Goal: Transaction & Acquisition: Book appointment/travel/reservation

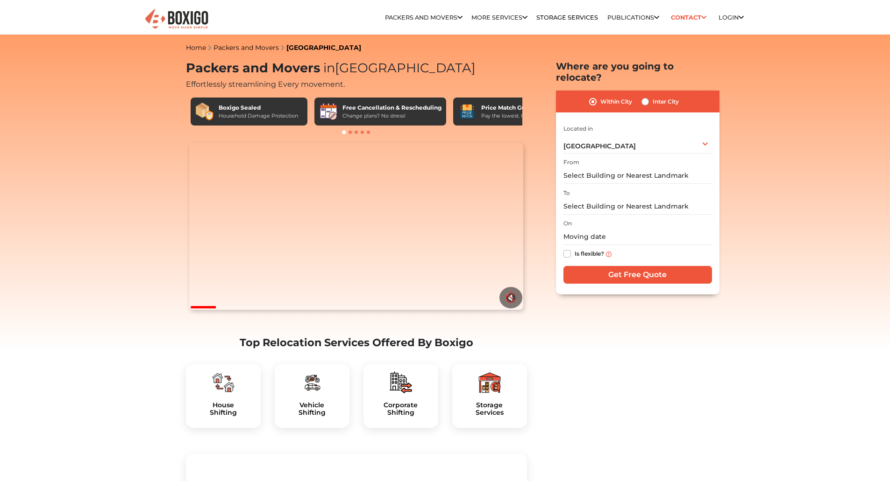
click at [652, 96] on label "Inter City" at bounding box center [665, 101] width 26 height 11
click at [644, 96] on input "Inter City" at bounding box center [644, 100] width 7 height 9
radio input "true"
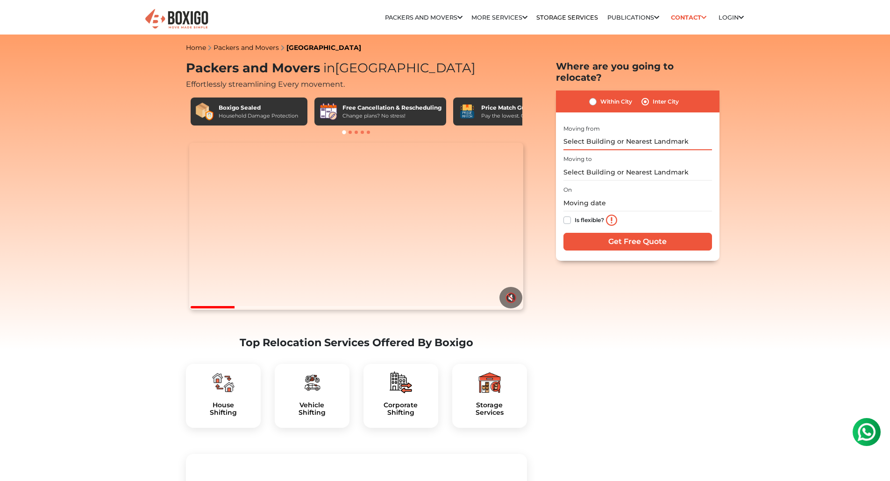
click at [619, 134] on input "text" at bounding box center [637, 142] width 149 height 16
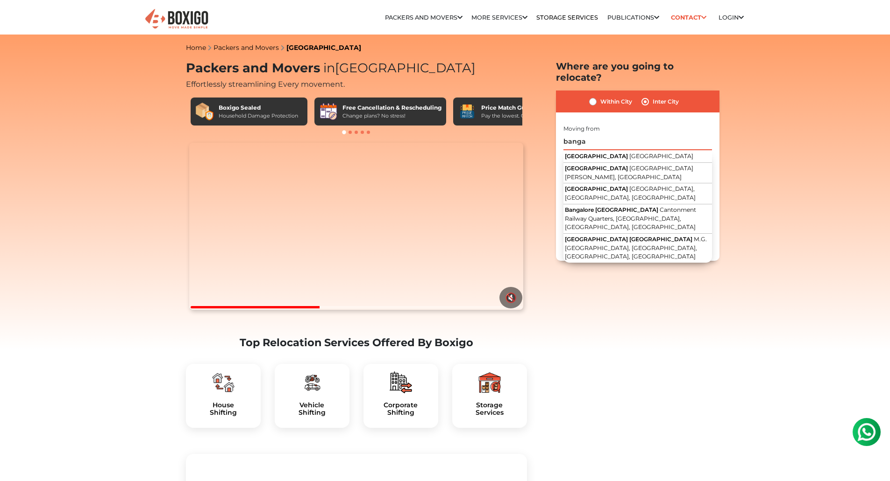
drag, startPoint x: 597, startPoint y: 130, endPoint x: 528, endPoint y: 122, distance: 69.6
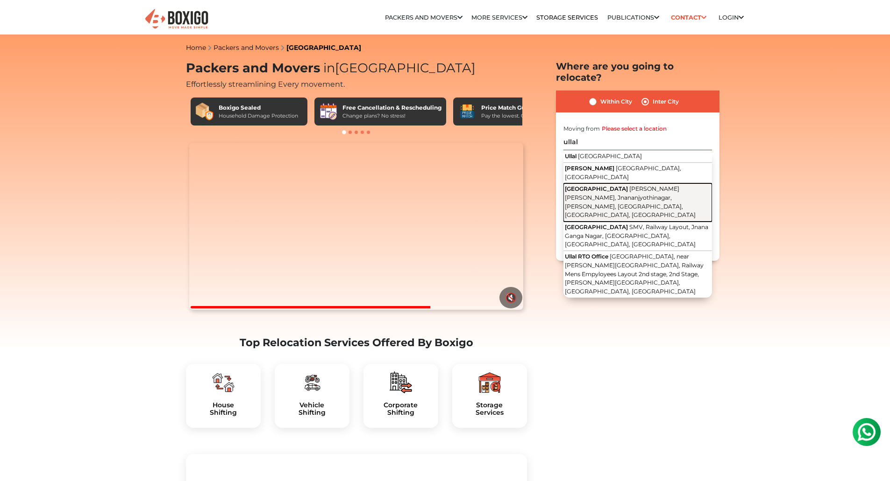
click at [599, 185] on span "Annapurneshwari [PERSON_NAME], Jnananjyothinagar, [PERSON_NAME], [GEOGRAPHIC_DA…" at bounding box center [630, 201] width 131 height 33
type input "[GEOGRAPHIC_DATA], Jnananjyothinagar, [PERSON_NAME], [GEOGRAPHIC_DATA][PERSON_N…"
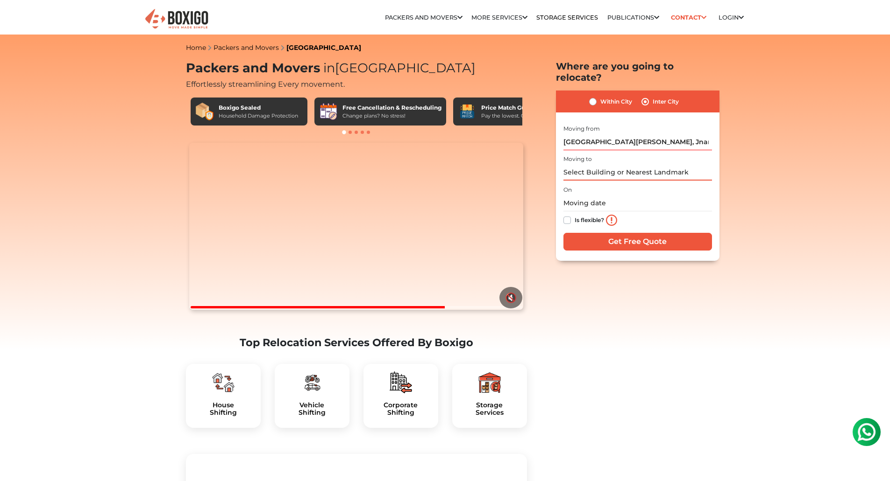
click at [600, 164] on input "text" at bounding box center [637, 172] width 149 height 16
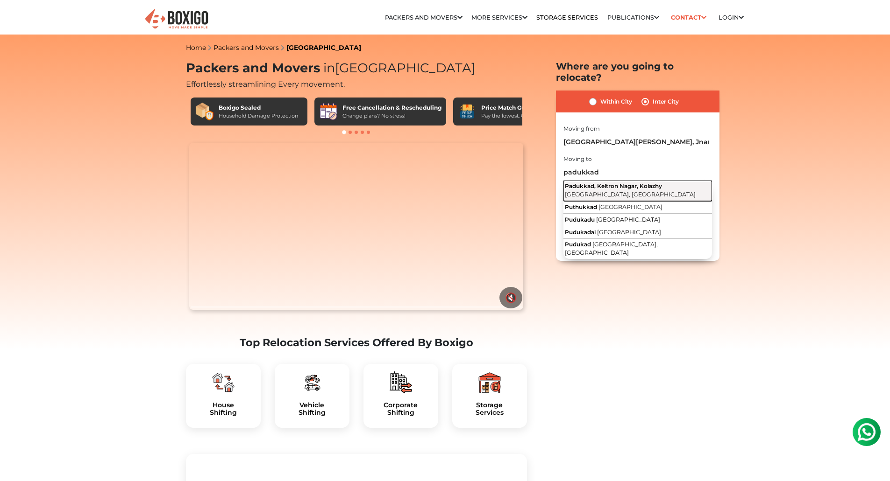
click at [614, 183] on span "Padukkad, Keltron Nagar, Kolazhy" at bounding box center [613, 186] width 97 height 7
type input "Padukkad, Keltron Nagar, [GEOGRAPHIC_DATA], [GEOGRAPHIC_DATA], [GEOGRAPHIC_DATA]"
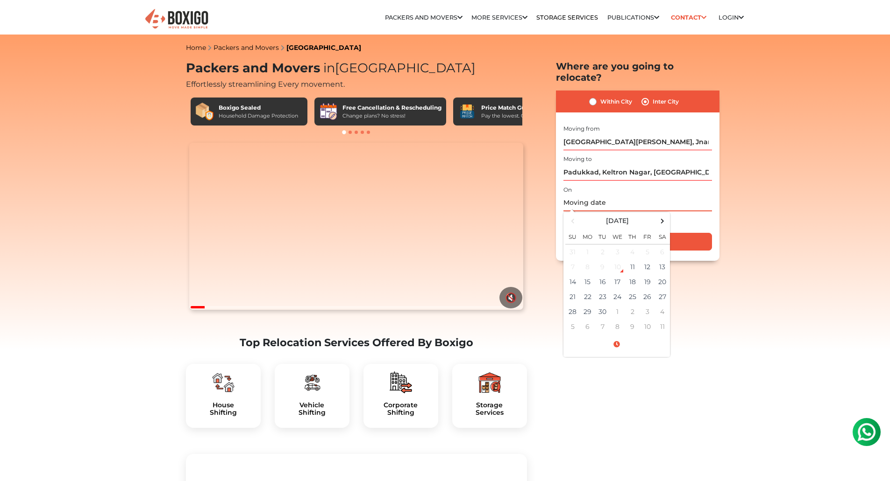
click at [613, 195] on input "text" at bounding box center [637, 203] width 149 height 16
click at [661, 260] on td "13" at bounding box center [662, 267] width 15 height 15
click at [608, 195] on input "09/13/2025 12:00 AM" at bounding box center [637, 203] width 149 height 16
click at [602, 195] on input "09/13/2025 12:00 AM" at bounding box center [637, 203] width 149 height 16
type input "09/13/2025 10:00 AM"
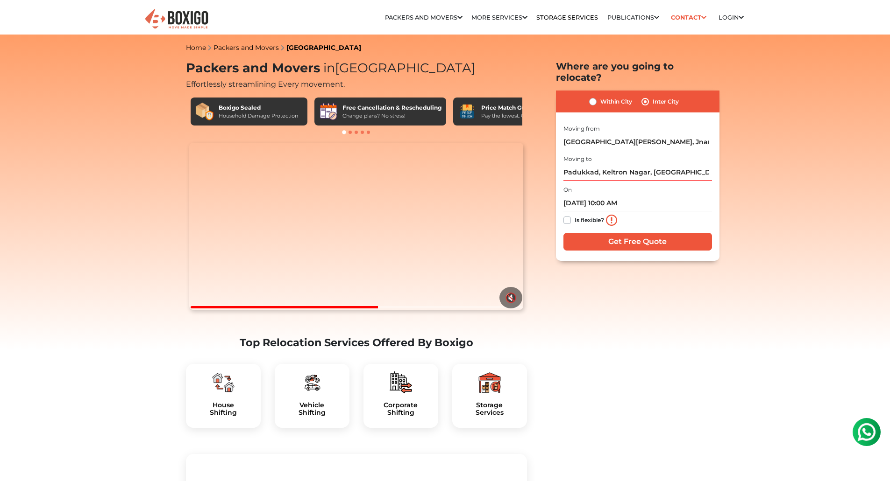
click at [574, 215] on label "Is flexible?" at bounding box center [588, 220] width 29 height 10
click at [565, 215] on input "Is flexible?" at bounding box center [566, 219] width 7 height 9
checkbox input "true"
click at [634, 233] on input "Get Free Quote" at bounding box center [637, 242] width 149 height 18
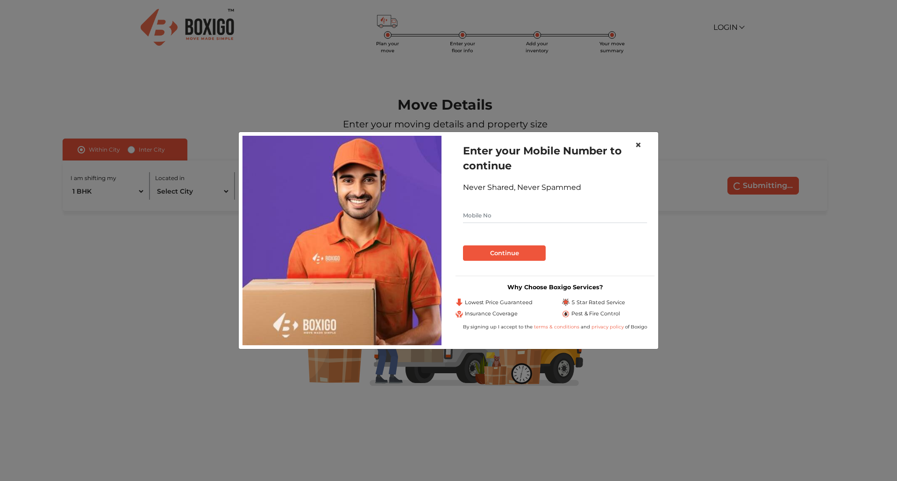
click at [639, 145] on span "×" at bounding box center [638, 145] width 7 height 14
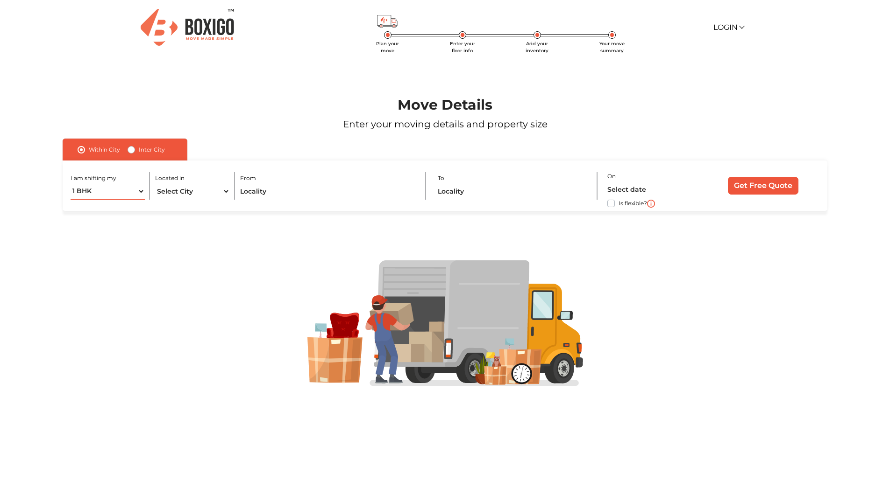
click at [130, 191] on select "1 BHK 2 BHK 3 BHK 3 + BHK FEW ITEMS" at bounding box center [108, 192] width 75 height 16
select select "FEW ITEMS"
click at [71, 184] on select "1 BHK 2 BHK 3 BHK 3 + BHK FEW ITEMS" at bounding box center [108, 192] width 75 height 16
click at [139, 149] on label "Inter City" at bounding box center [152, 149] width 26 height 11
click at [130, 149] on input "Inter City" at bounding box center [130, 148] width 7 height 9
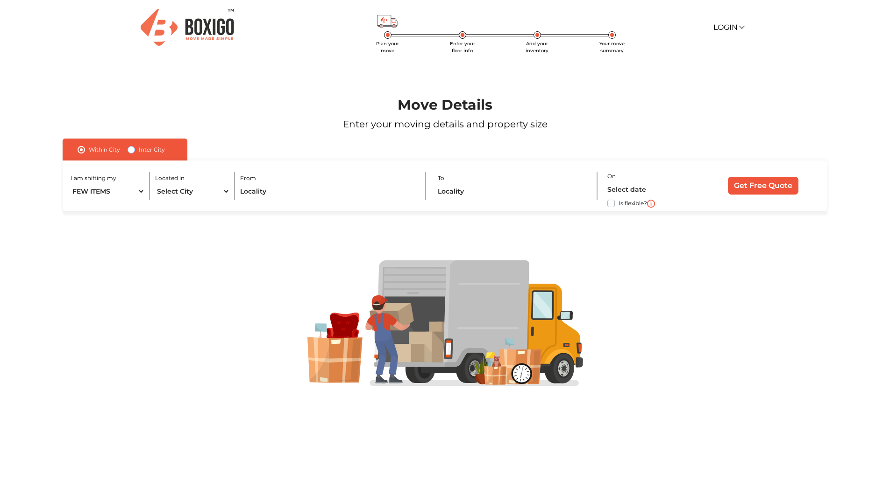
radio input "true"
click at [129, 190] on select "1 BHK 2 BHK 3 BHK 3 + BHK FEW ITEMS" at bounding box center [118, 192] width 94 height 16
select select "FEW ITEMS"
click at [71, 184] on select "1 BHK 2 BHK 3 BHK 3 + BHK FEW ITEMS" at bounding box center [118, 192] width 94 height 16
click at [208, 196] on input "text" at bounding box center [272, 192] width 190 height 16
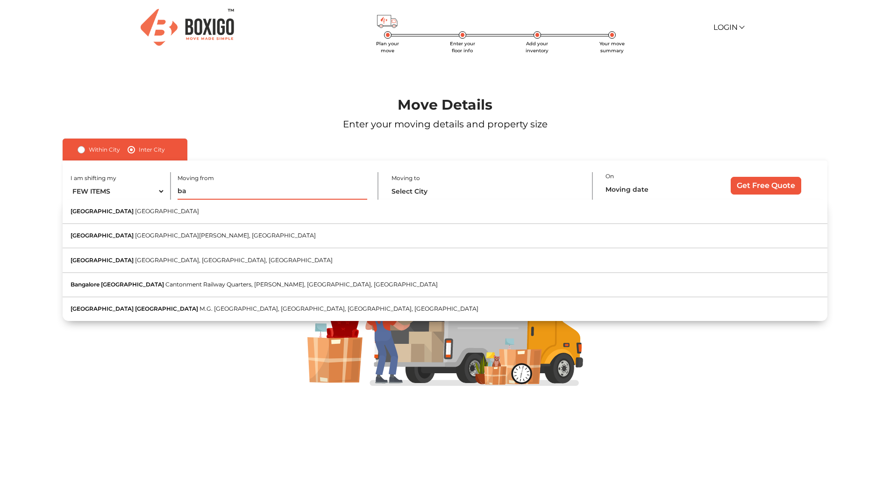
type input "b"
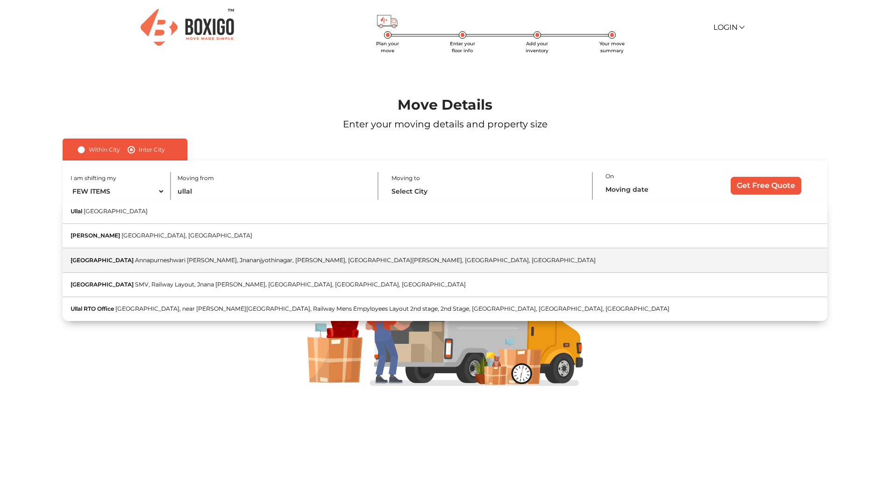
click at [185, 258] on span "Annapurneshwari [PERSON_NAME], Jnananjyothinagar, [PERSON_NAME], [GEOGRAPHIC_DA…" at bounding box center [365, 260] width 460 height 7
type input "[GEOGRAPHIC_DATA], Jnananjyothinagar, [PERSON_NAME], [GEOGRAPHIC_DATA][PERSON_N…"
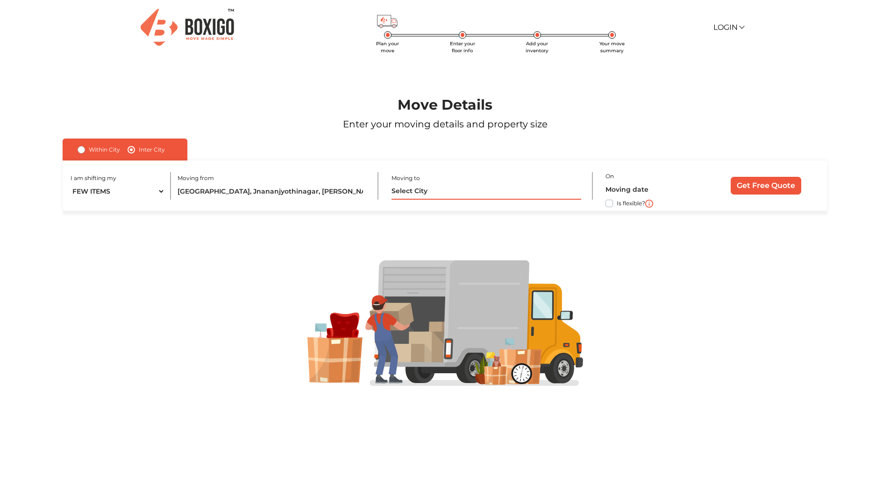
click at [441, 194] on input "text" at bounding box center [486, 192] width 190 height 16
type input "t"
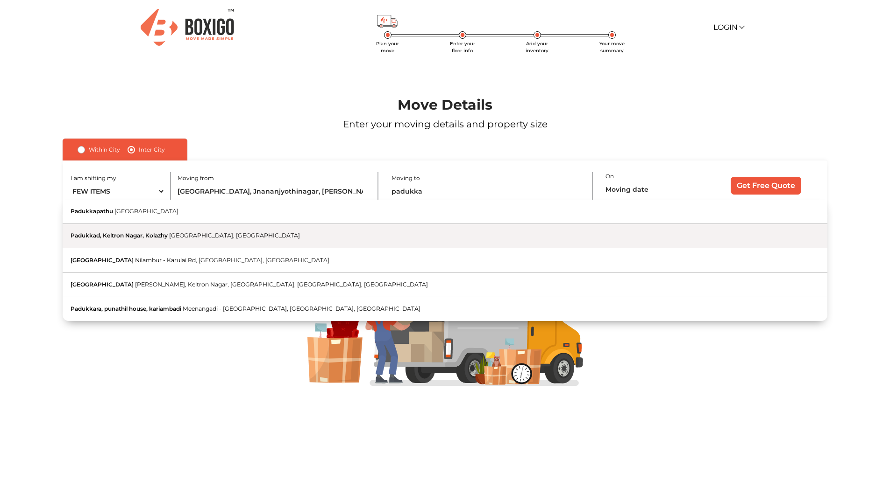
click at [191, 237] on span "[GEOGRAPHIC_DATA], [GEOGRAPHIC_DATA]" at bounding box center [234, 235] width 131 height 7
type input "Padukkad, Keltron Nagar, [GEOGRAPHIC_DATA], [GEOGRAPHIC_DATA], [GEOGRAPHIC_DATA]"
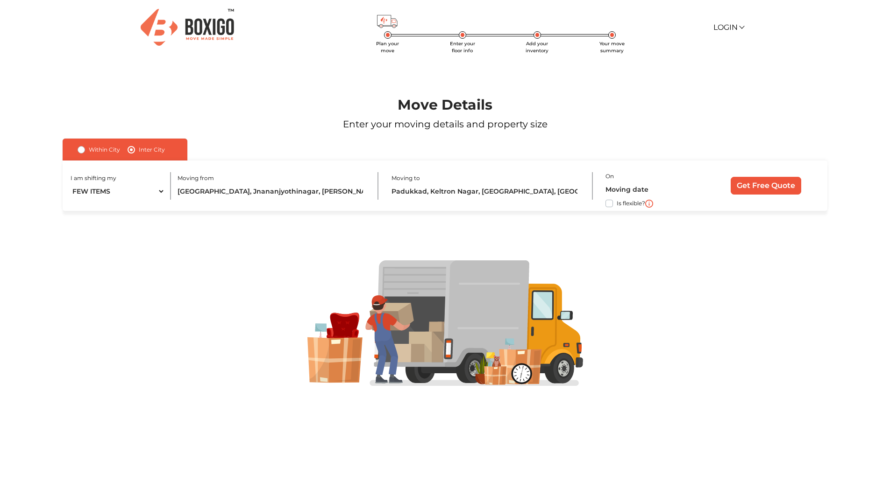
click at [616, 204] on label "Is flexible?" at bounding box center [630, 203] width 28 height 10
click at [70, 204] on input "Is flexible?" at bounding box center [66, 202] width 7 height 9
checkbox input "true"
click at [765, 186] on input "Get Free Quote" at bounding box center [765, 186] width 71 height 18
click at [768, 189] on input "Get Free Quote" at bounding box center [765, 186] width 71 height 18
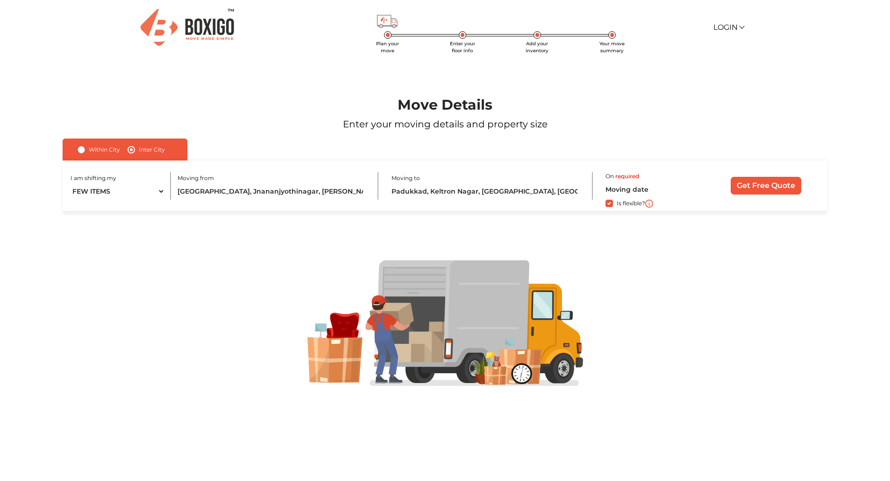
click at [630, 175] on label "required" at bounding box center [627, 176] width 24 height 8
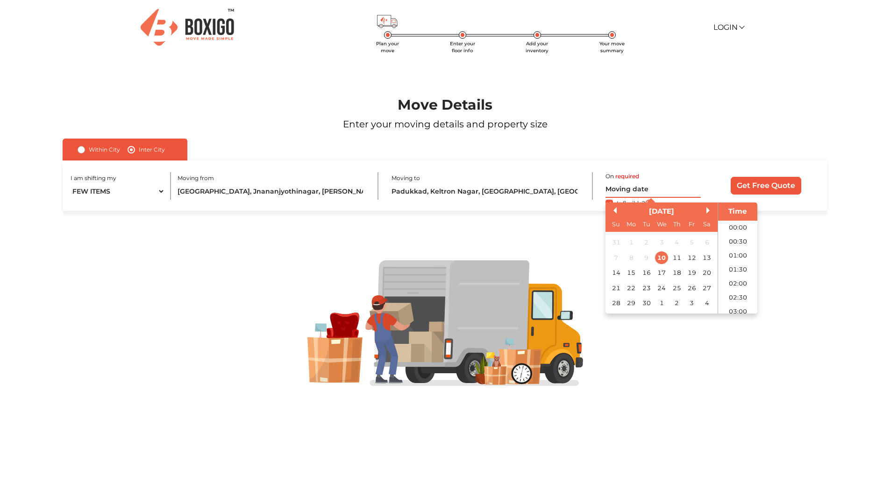
click at [628, 192] on input "text" at bounding box center [652, 190] width 95 height 16
click at [708, 261] on div "13" at bounding box center [706, 258] width 13 height 13
click at [738, 245] on li "10:00" at bounding box center [738, 244] width 40 height 14
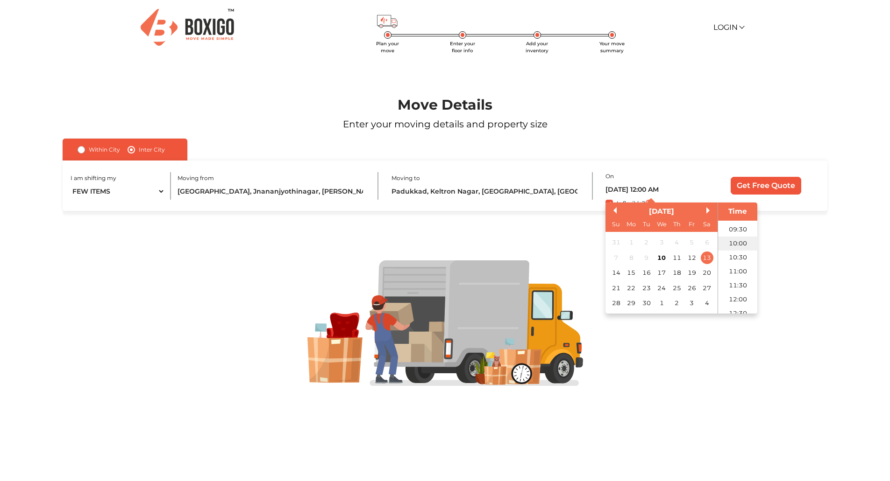
type input "[DATE] 10:00 AM"
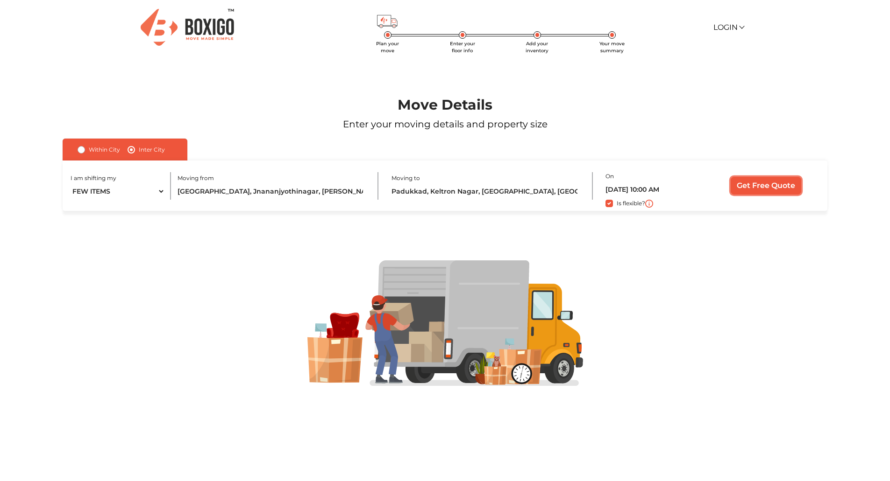
click at [759, 186] on input "Get Free Quote" at bounding box center [765, 186] width 71 height 18
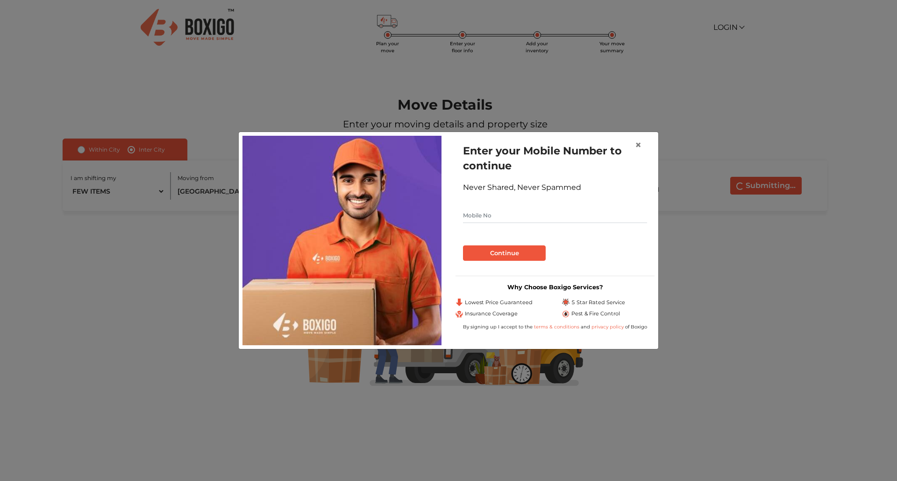
click at [478, 201] on form "Enter your Mobile Number to continue Never Shared, Never Spammed Continue" at bounding box center [555, 202] width 184 height 118
click at [484, 216] on input "text" at bounding box center [555, 215] width 184 height 15
type input "8123443951"
click at [498, 255] on button "Continue" at bounding box center [504, 254] width 83 height 16
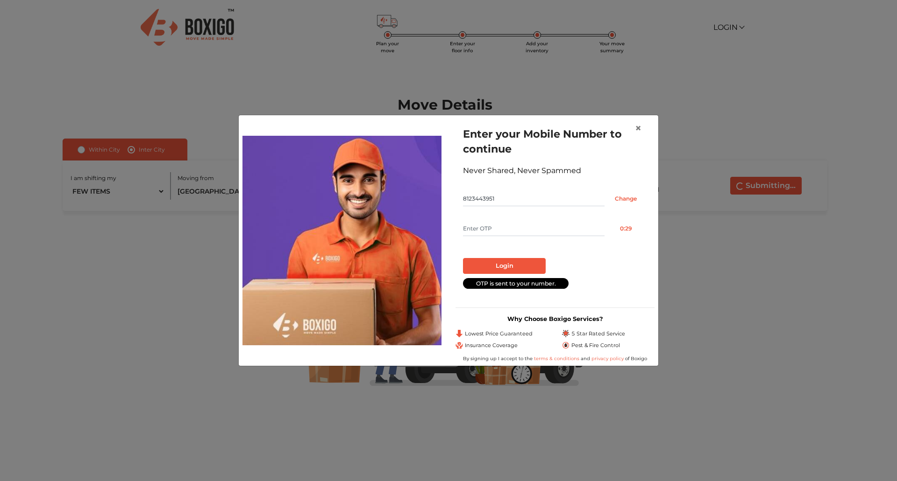
click at [495, 228] on input "text" at bounding box center [533, 228] width 141 height 15
type input "3771"
click at [505, 265] on button "Login" at bounding box center [504, 266] width 83 height 16
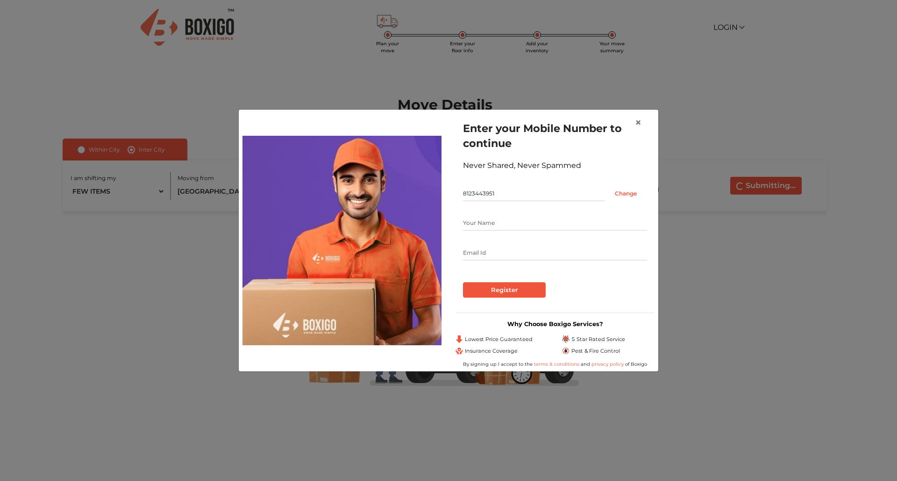
click at [505, 230] on input "text" at bounding box center [555, 223] width 184 height 15
type input "[PERSON_NAME]"
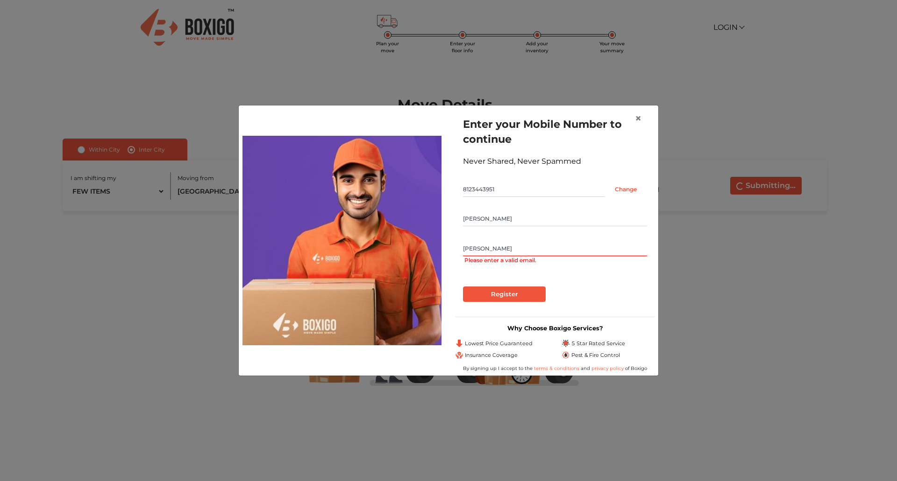
type input "[EMAIL_ADDRESS][DOMAIN_NAME]"
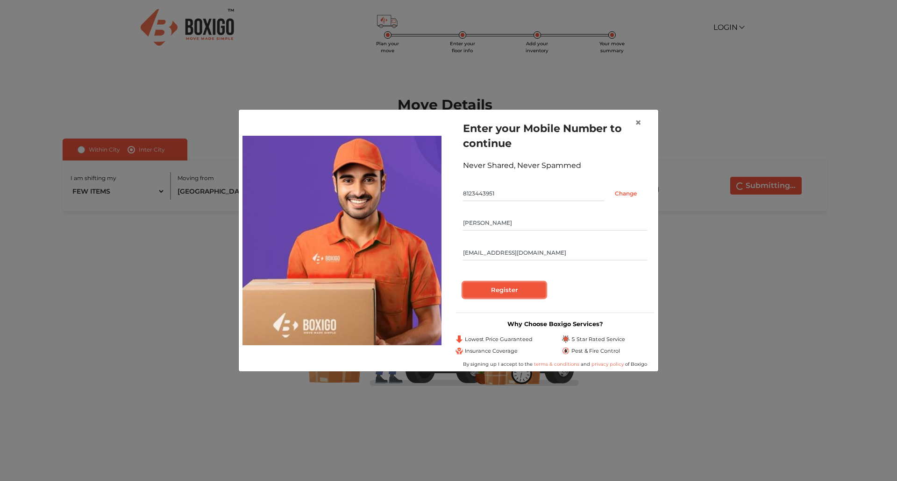
click at [518, 289] on input "Register" at bounding box center [504, 291] width 83 height 16
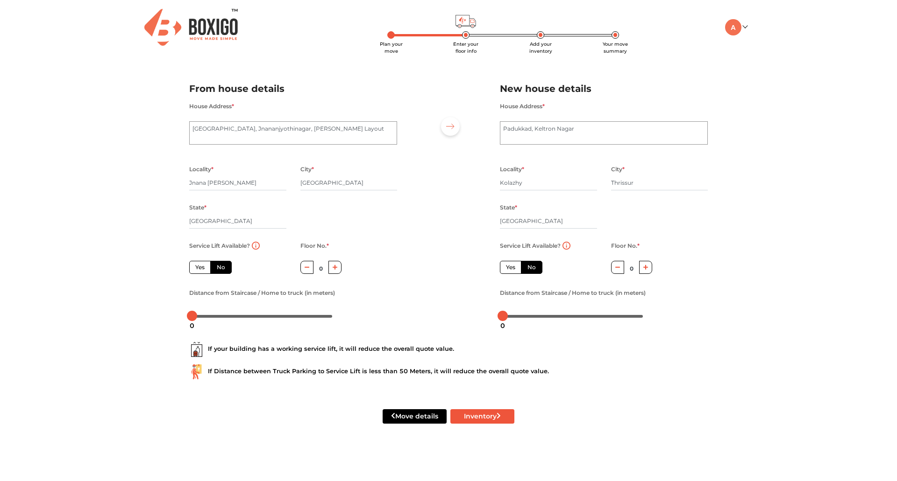
click at [338, 268] on button "button" at bounding box center [335, 267] width 14 height 13
type input "2"
click at [648, 270] on icon "button" at bounding box center [645, 268] width 5 height 6
click at [621, 269] on button "button" at bounding box center [618, 267] width 14 height 13
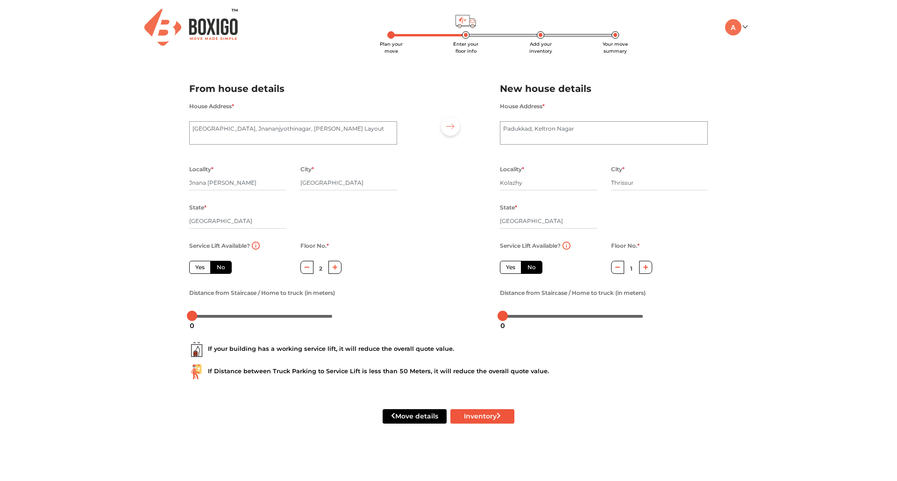
type input "0"
click at [494, 415] on button "Inventory" at bounding box center [482, 417] width 64 height 14
radio input "true"
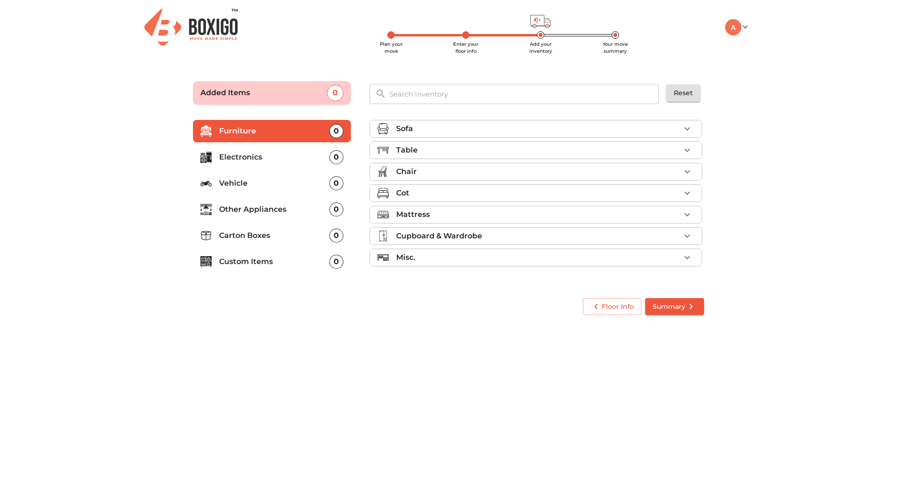
click at [257, 155] on p "Electronics" at bounding box center [274, 157] width 110 height 11
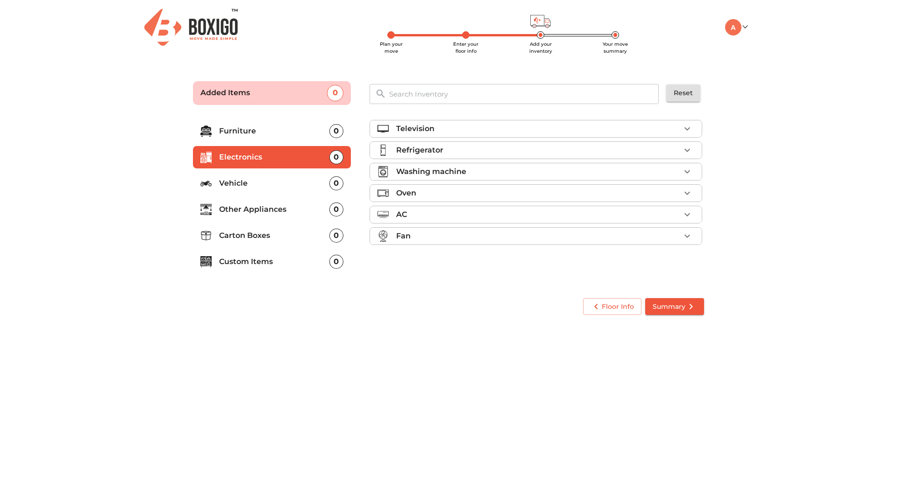
click at [459, 171] on p "Washing machine" at bounding box center [431, 171] width 70 height 11
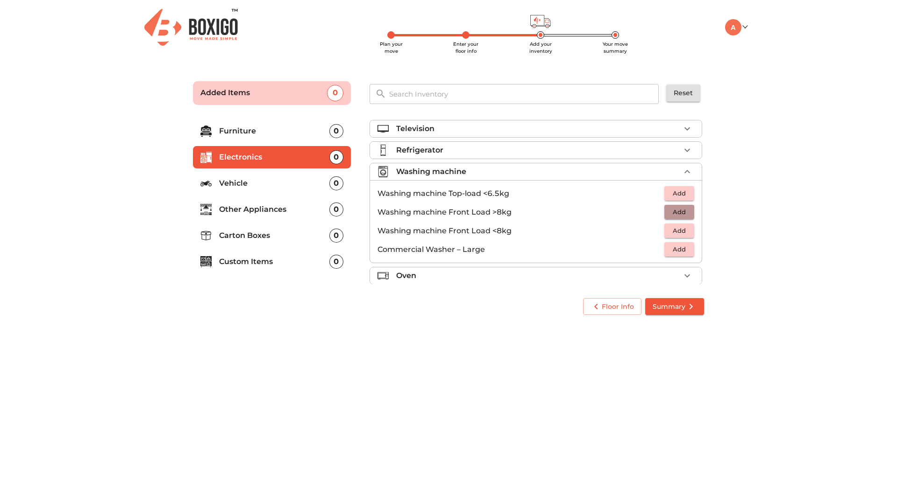
click at [673, 211] on span "Add" at bounding box center [679, 212] width 21 height 11
click at [659, 212] on icon "button" at bounding box center [658, 212] width 11 height 11
click at [679, 232] on span "Add" at bounding box center [679, 231] width 21 height 11
click at [679, 307] on span "Summary" at bounding box center [674, 307] width 44 height 12
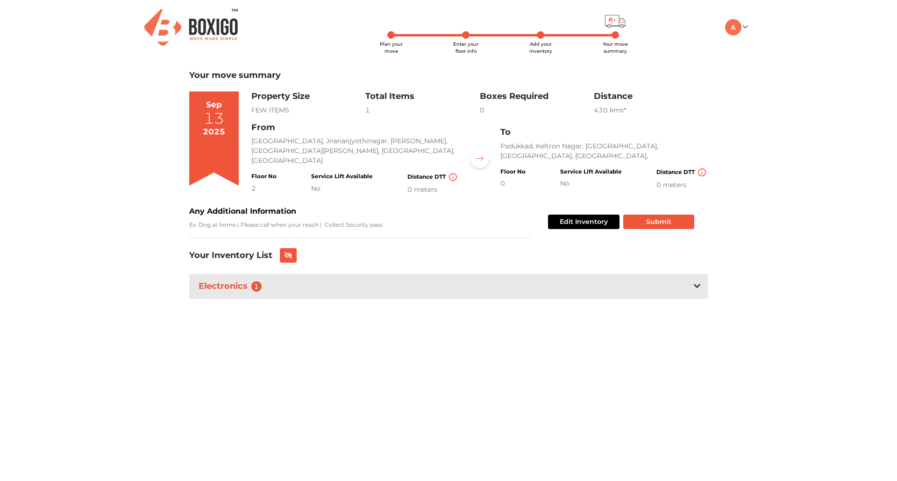
click at [694, 287] on icon at bounding box center [696, 286] width 7 height 7
click at [694, 287] on icon at bounding box center [696, 286] width 7 height 4
click at [664, 226] on button "Submit" at bounding box center [658, 222] width 71 height 14
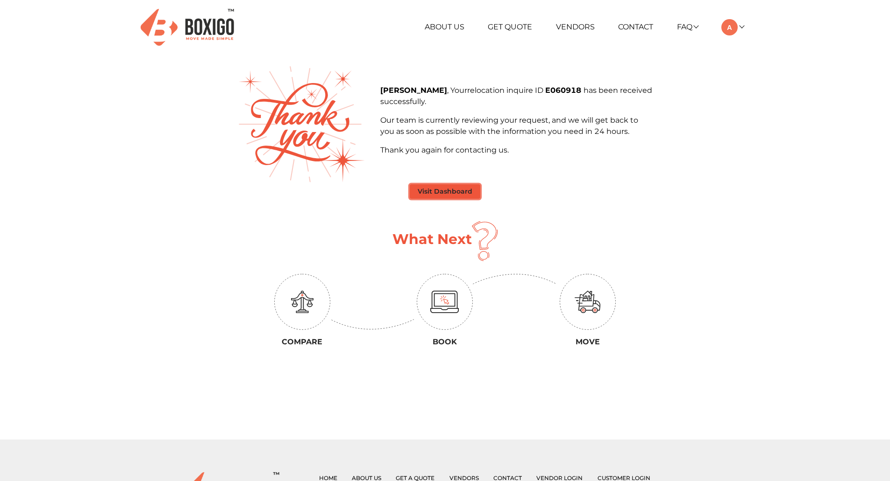
click at [453, 194] on button "Visit Dashboard" at bounding box center [445, 191] width 71 height 14
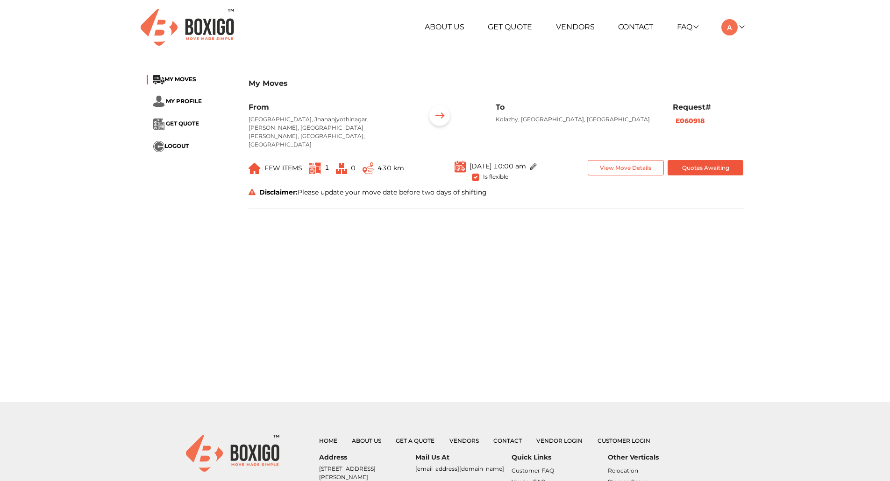
click at [537, 163] on img at bounding box center [533, 166] width 7 height 7
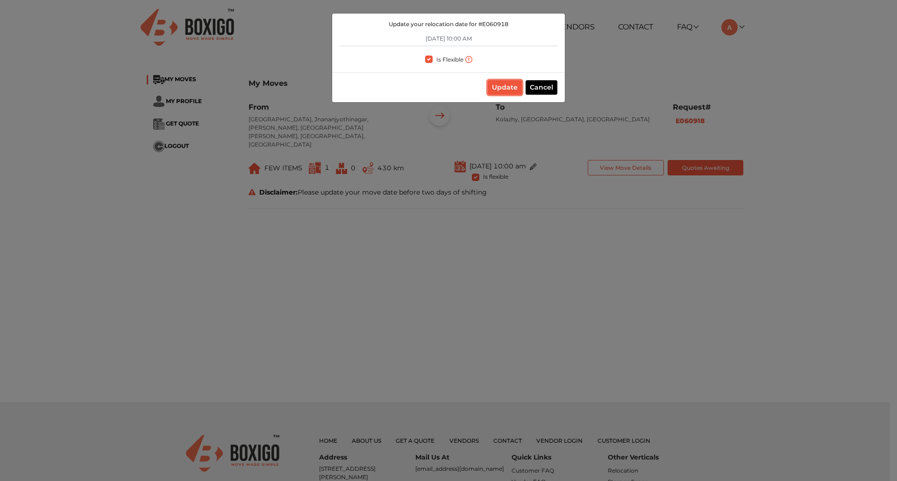
click at [508, 88] on button "Update" at bounding box center [505, 87] width 34 height 14
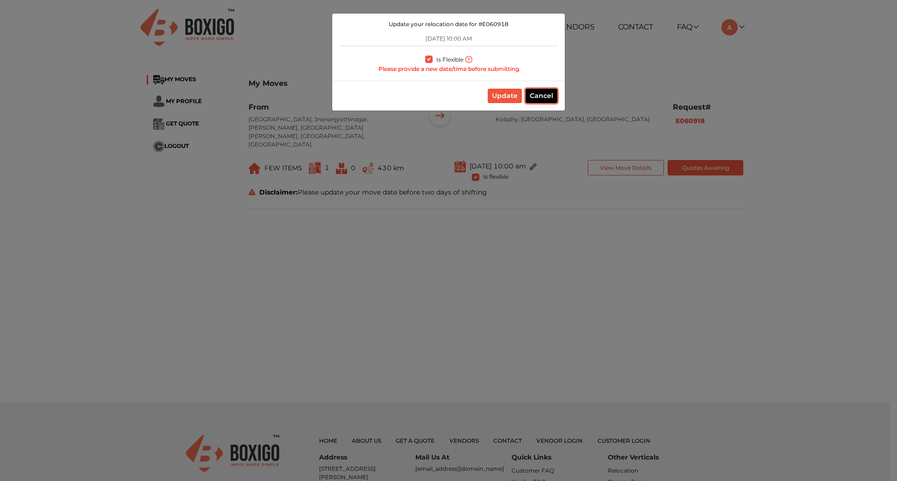
click at [545, 99] on button "Cancel" at bounding box center [541, 96] width 32 height 14
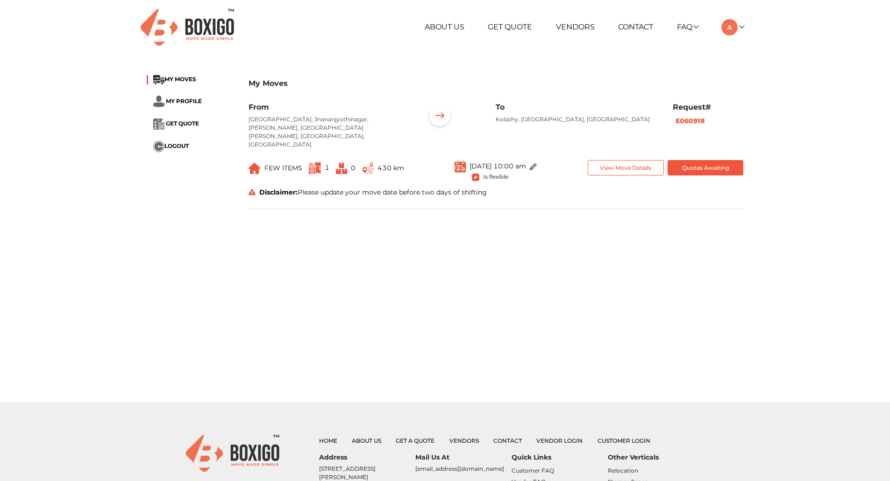
click at [439, 114] on img at bounding box center [439, 117] width 29 height 29
click at [290, 131] on p "[GEOGRAPHIC_DATA], Jnananjyothinagar, [PERSON_NAME], [GEOGRAPHIC_DATA][PERSON_N…" at bounding box center [329, 132] width 163 height 34
click at [186, 97] on li "MY PROFILE" at bounding box center [191, 102] width 88 height 12
click at [181, 102] on span "MY PROFILE" at bounding box center [184, 101] width 36 height 7
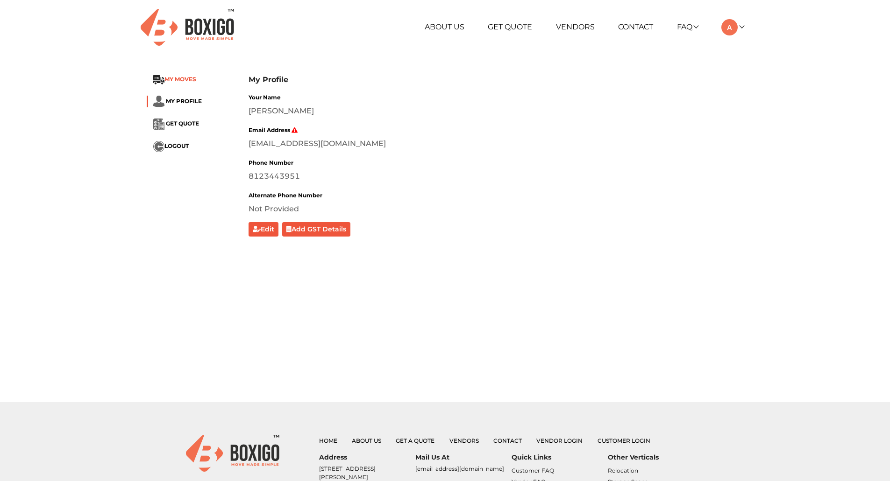
click at [181, 80] on span "MY MOVES" at bounding box center [180, 79] width 32 height 7
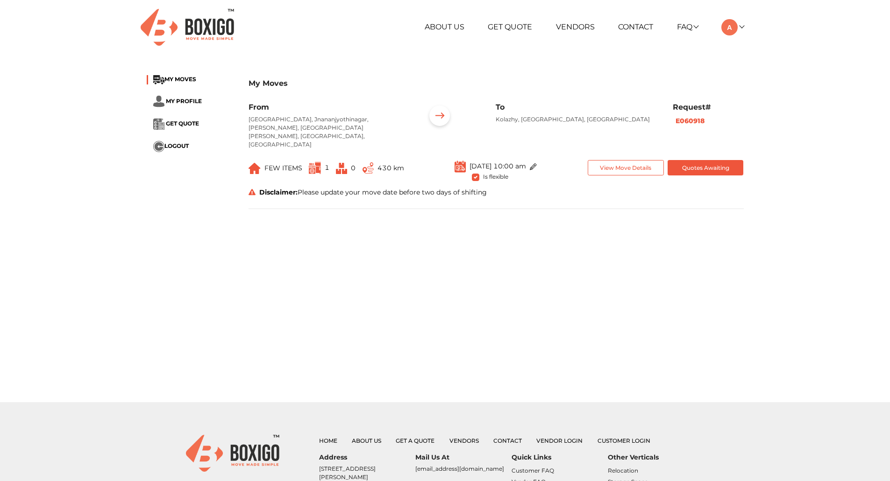
click at [257, 163] on img at bounding box center [254, 168] width 12 height 11
click at [277, 194] on div "From [GEOGRAPHIC_DATA], Jnananjyothinagar, [PERSON_NAME] Layout, [GEOGRAPHIC_DA…" at bounding box center [495, 156] width 495 height 106
click at [688, 117] on b "E060918" at bounding box center [689, 121] width 29 height 8
click at [693, 160] on button "Quotes Awaiting" at bounding box center [705, 167] width 76 height 15
click at [631, 160] on button "View Move Details" at bounding box center [625, 167] width 76 height 15
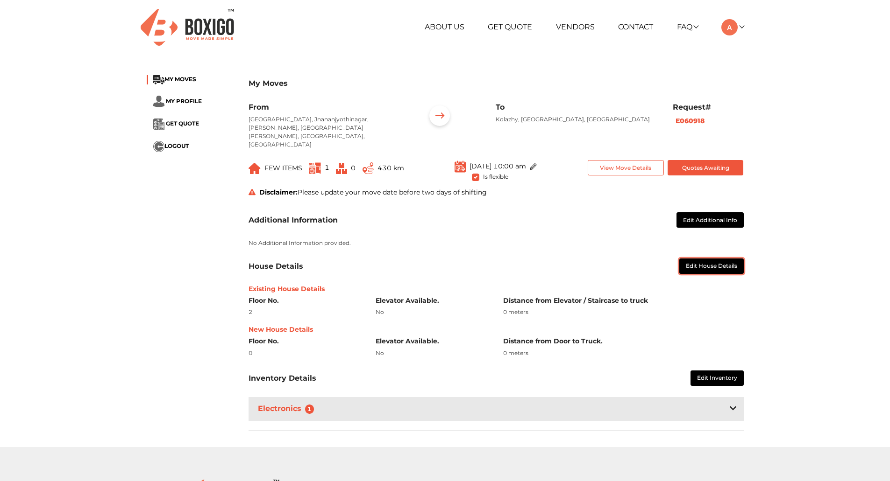
click at [717, 259] on button "Edit House Details" at bounding box center [711, 266] width 64 height 15
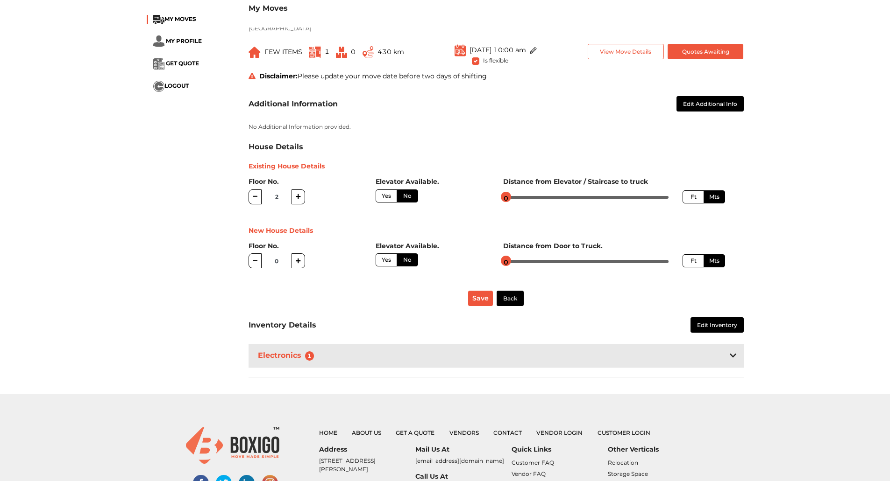
scroll to position [93, 0]
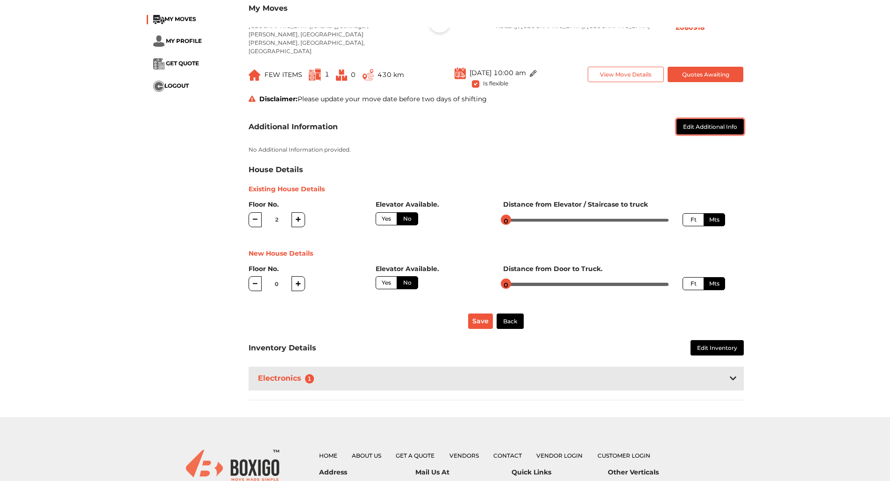
click at [706, 124] on button "Edit Additional Info" at bounding box center [709, 126] width 67 height 15
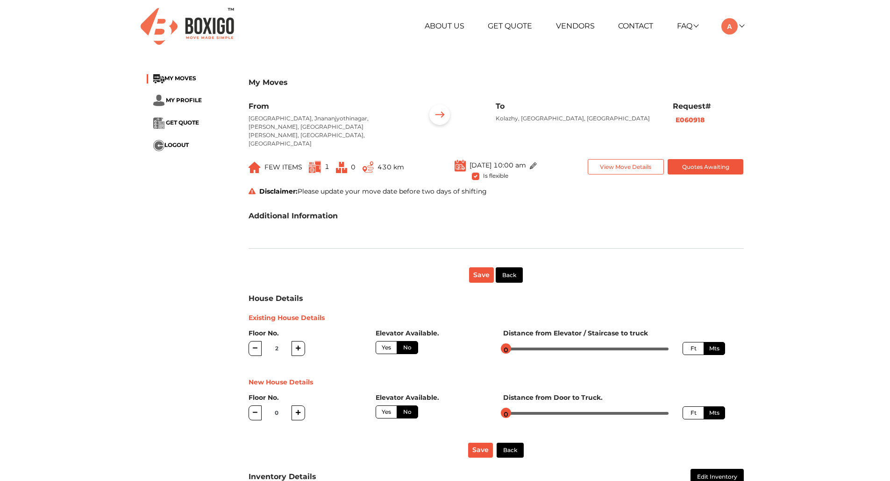
scroll to position [0, 0]
click at [694, 115] on div "Request# E060918" at bounding box center [707, 130] width 85 height 54
click at [510, 269] on button "Back" at bounding box center [508, 276] width 27 height 15
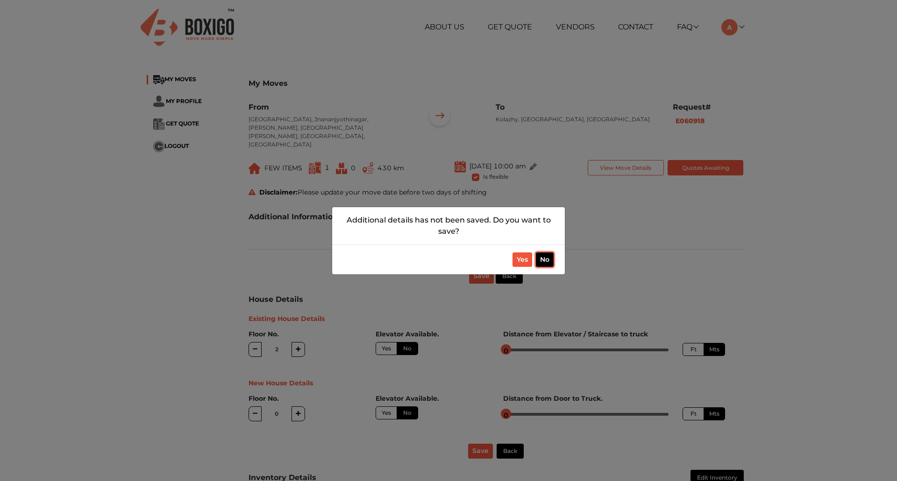
click at [541, 262] on button "No" at bounding box center [545, 260] width 18 height 14
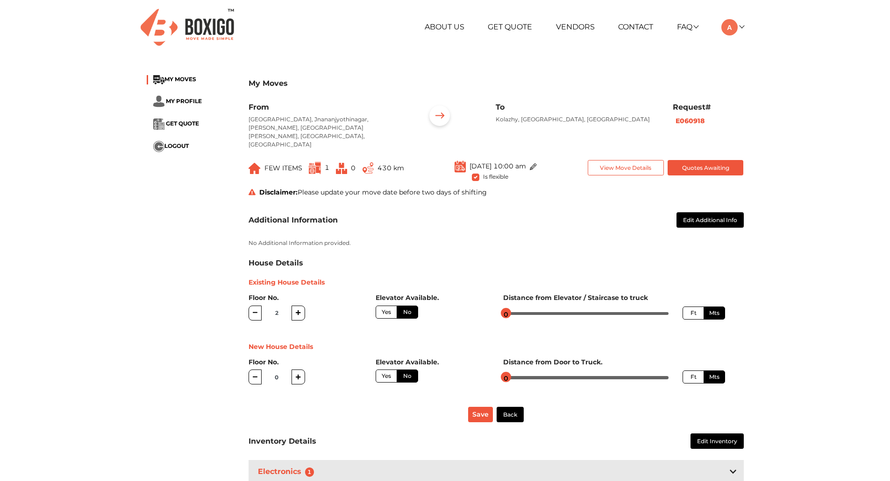
click at [433, 123] on img at bounding box center [439, 117] width 29 height 29
click at [741, 20] on ul "About Us Get Quote Vendors Contact FAQ Customer FAQ Vendor FAQ My Moves My Prof…" at bounding box center [546, 27] width 393 height 16
click at [739, 27] on link at bounding box center [732, 26] width 22 height 9
click at [823, 68] on div "My Moves MY MOVES MY PROFILE GET QUOTE LOGOUT My Moves From [GEOGRAPHIC_DATA], …" at bounding box center [445, 288] width 890 height 445
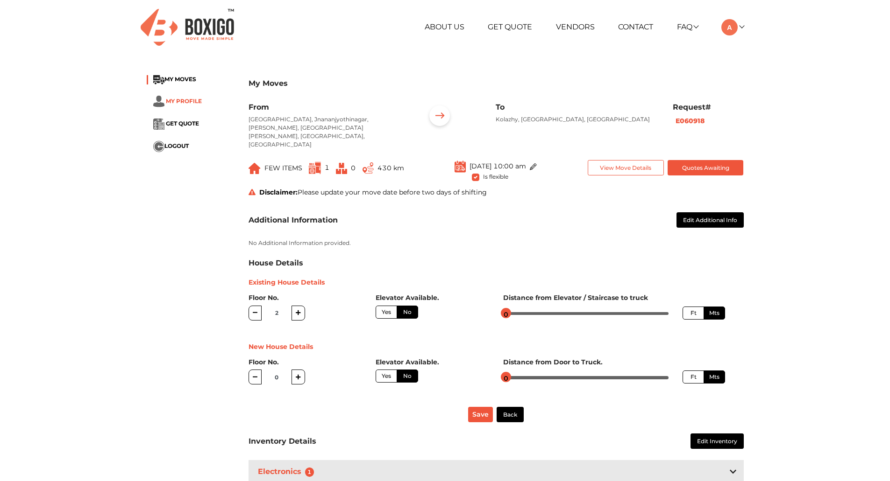
click at [181, 101] on span "MY PROFILE" at bounding box center [184, 101] width 36 height 7
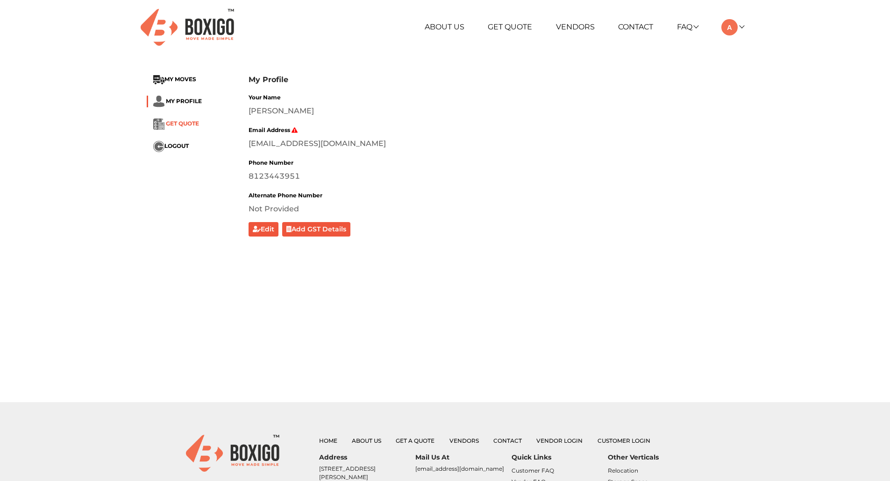
click at [181, 122] on span "GET QUOTE" at bounding box center [182, 123] width 33 height 7
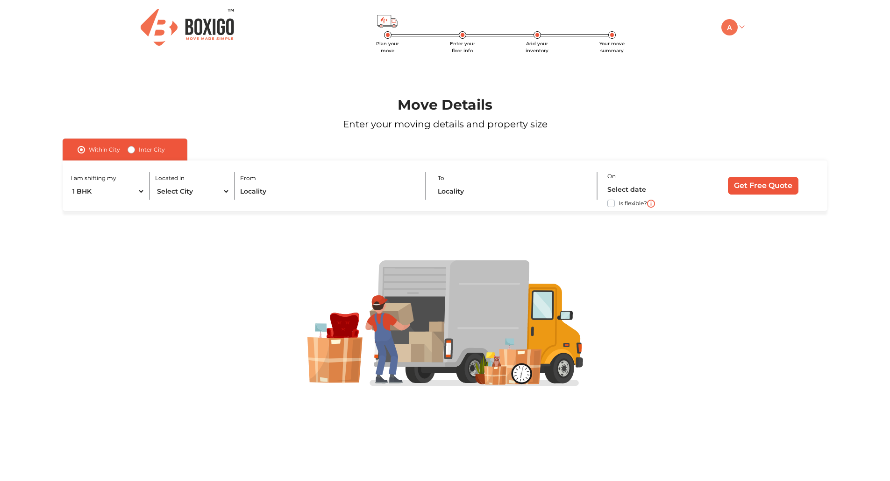
click at [731, 28] on img at bounding box center [729, 27] width 16 height 16
click at [743, 42] on link "My Moves" at bounding box center [758, 40] width 75 height 17
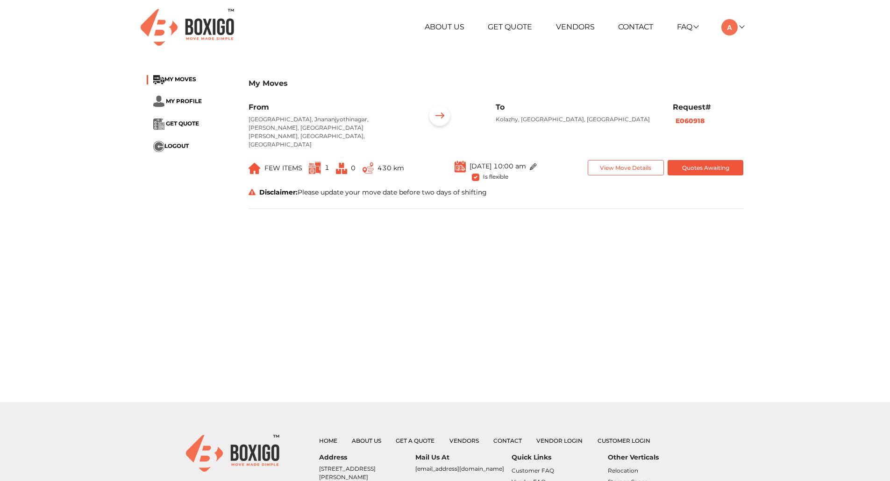
click at [269, 164] on span "FEW ITEMS" at bounding box center [283, 168] width 38 height 8
click at [252, 163] on img at bounding box center [254, 168] width 12 height 11
click at [251, 189] on icon at bounding box center [251, 192] width 7 height 7
click at [628, 160] on button "View Move Details" at bounding box center [625, 167] width 76 height 15
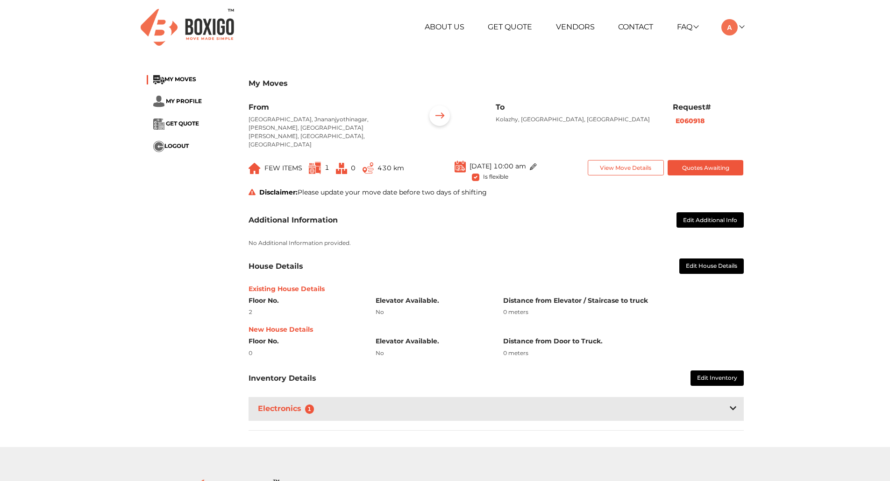
click at [300, 134] on p "[GEOGRAPHIC_DATA], Jnananjyothinagar, [PERSON_NAME], [GEOGRAPHIC_DATA][PERSON_N…" at bounding box center [329, 132] width 163 height 34
click at [342, 130] on p "[GEOGRAPHIC_DATA], Jnananjyothinagar, [PERSON_NAME], [GEOGRAPHIC_DATA][PERSON_N…" at bounding box center [329, 132] width 163 height 34
click at [330, 123] on p "[GEOGRAPHIC_DATA], Jnananjyothinagar, [PERSON_NAME], [GEOGRAPHIC_DATA][PERSON_N…" at bounding box center [329, 132] width 163 height 34
click at [681, 120] on b "E060918" at bounding box center [689, 121] width 29 height 8
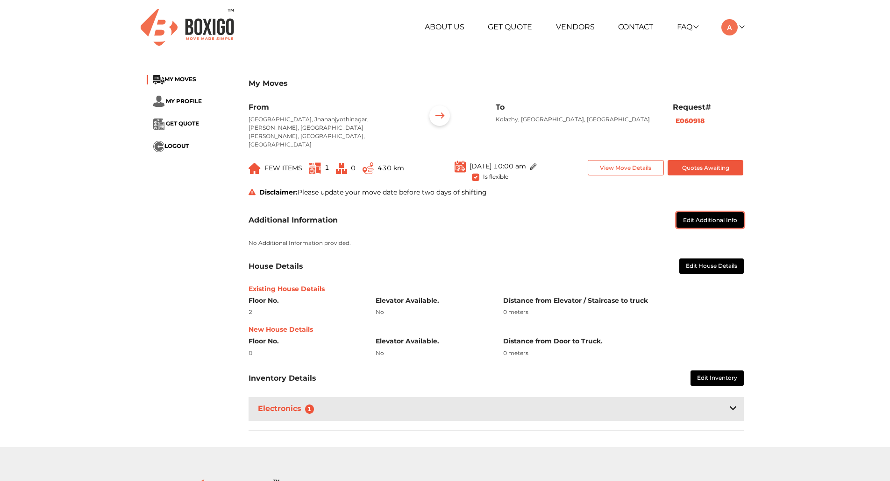
click at [716, 212] on button "Edit Additional Info" at bounding box center [709, 219] width 67 height 15
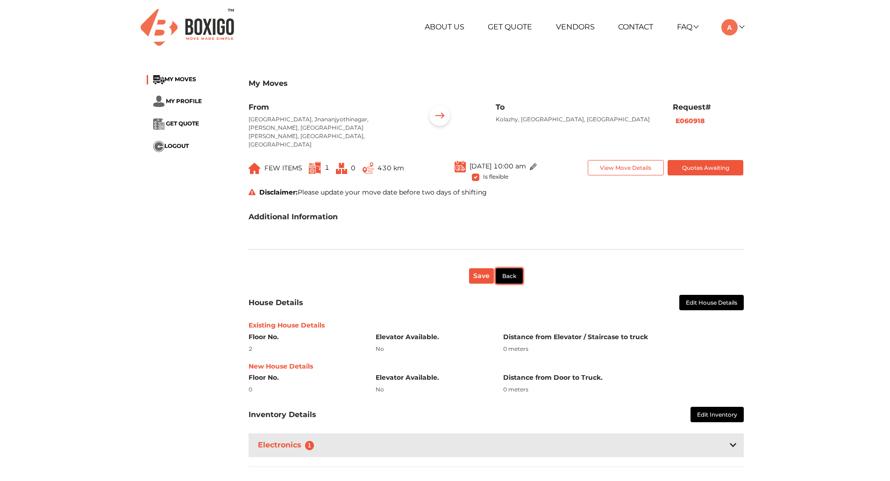
click at [511, 271] on button "Back" at bounding box center [508, 276] width 27 height 15
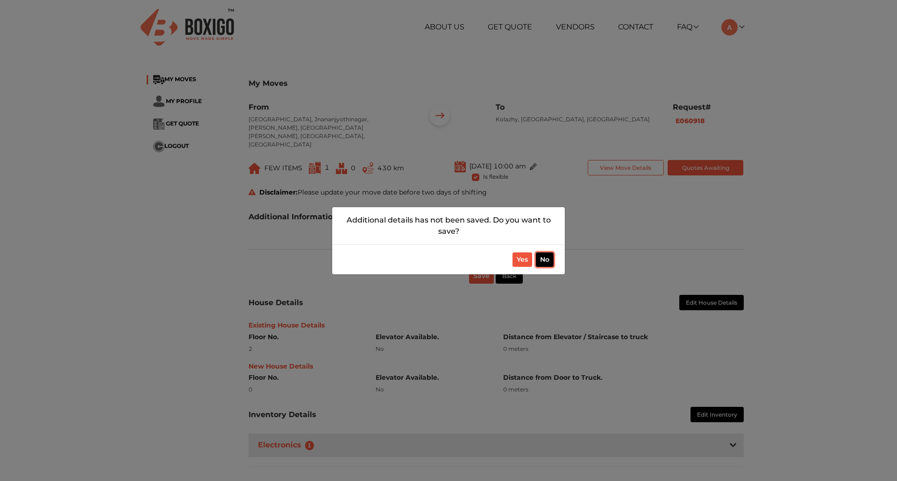
click at [544, 259] on button "No" at bounding box center [545, 260] width 18 height 14
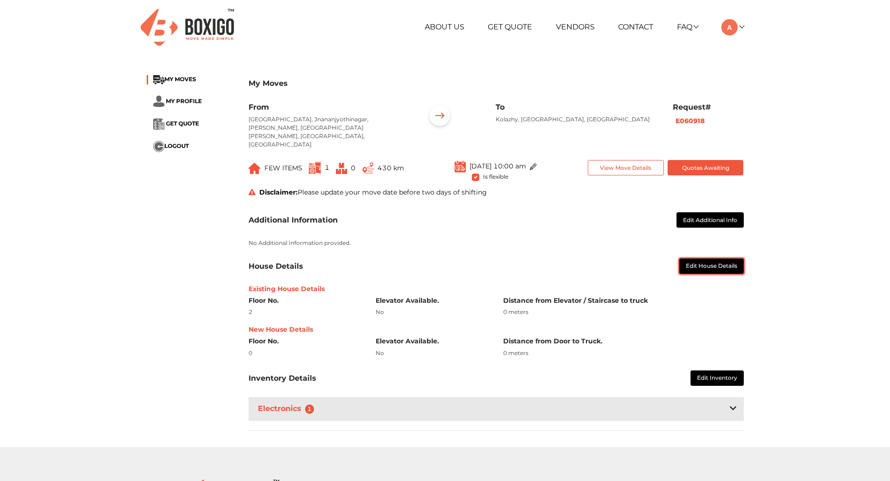
click at [707, 259] on button "Edit House Details" at bounding box center [711, 266] width 64 height 15
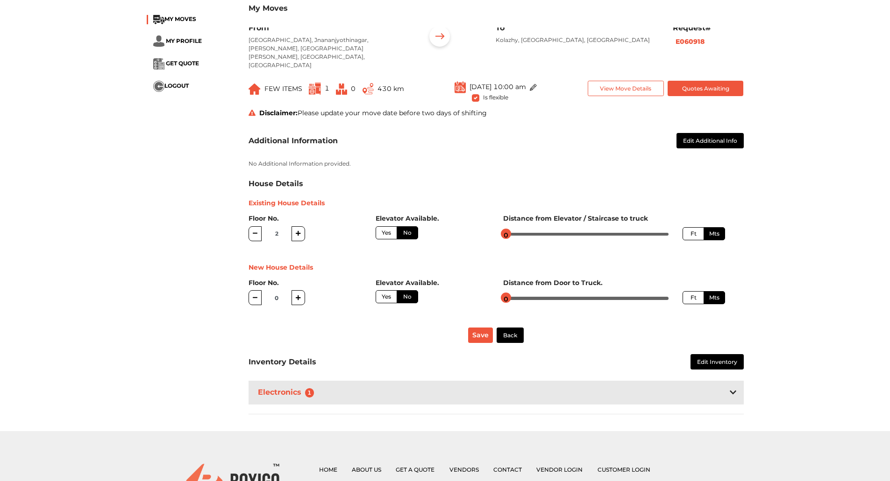
scroll to position [93, 0]
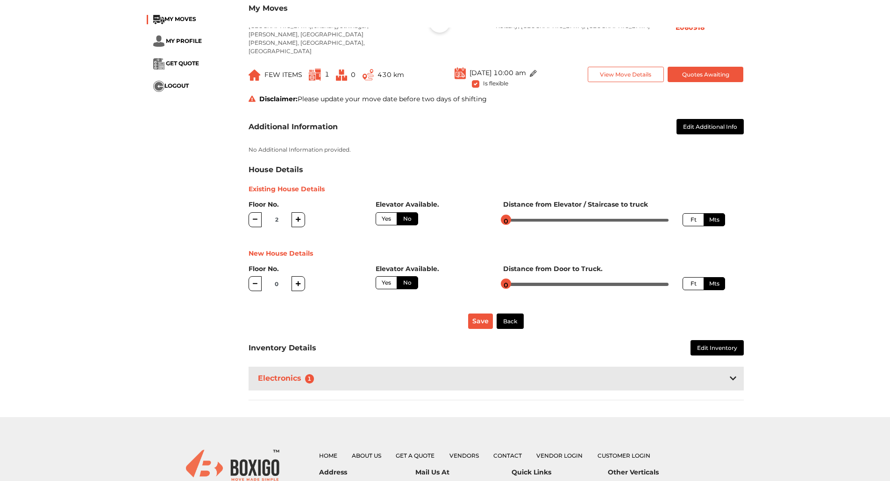
click at [331, 367] on div "Electronics 1" at bounding box center [495, 379] width 495 height 24
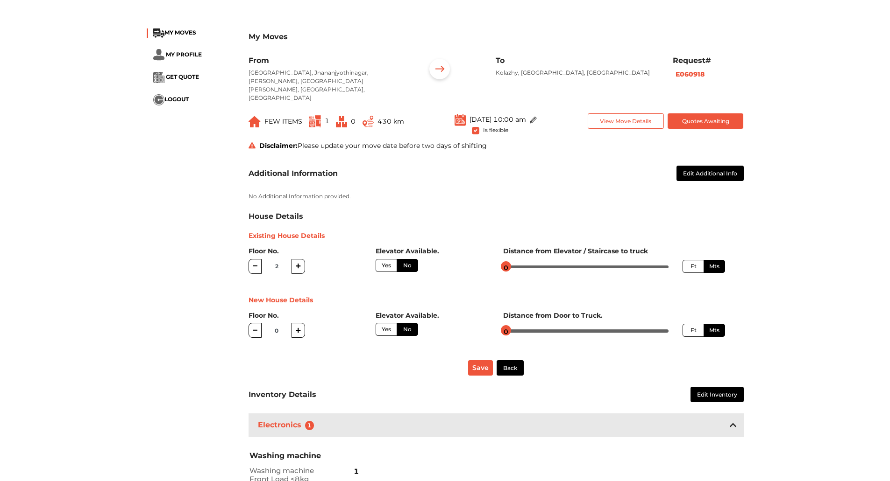
scroll to position [0, 0]
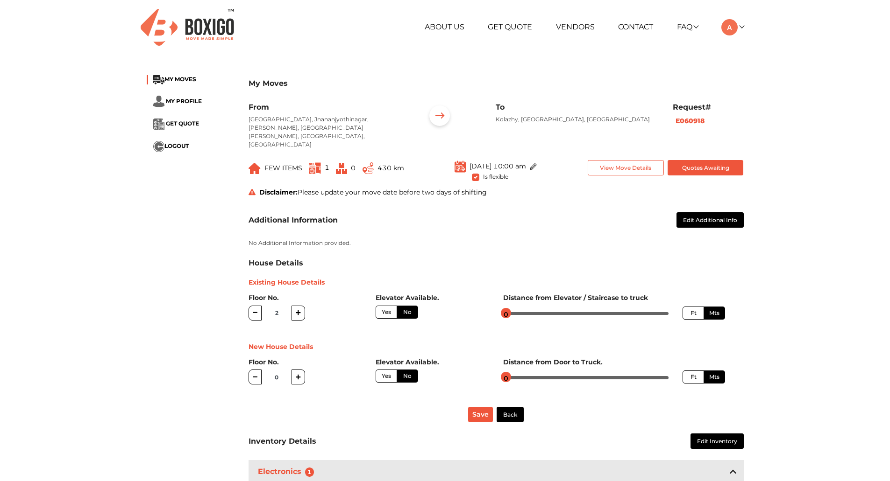
click at [323, 123] on p "[GEOGRAPHIC_DATA], Jnananjyothinagar, [PERSON_NAME], [GEOGRAPHIC_DATA][PERSON_N…" at bounding box center [329, 132] width 163 height 34
click at [451, 96] on div "My Moves" at bounding box center [495, 89] width 495 height 28
click at [177, 126] on span "GET QUOTE" at bounding box center [182, 123] width 33 height 7
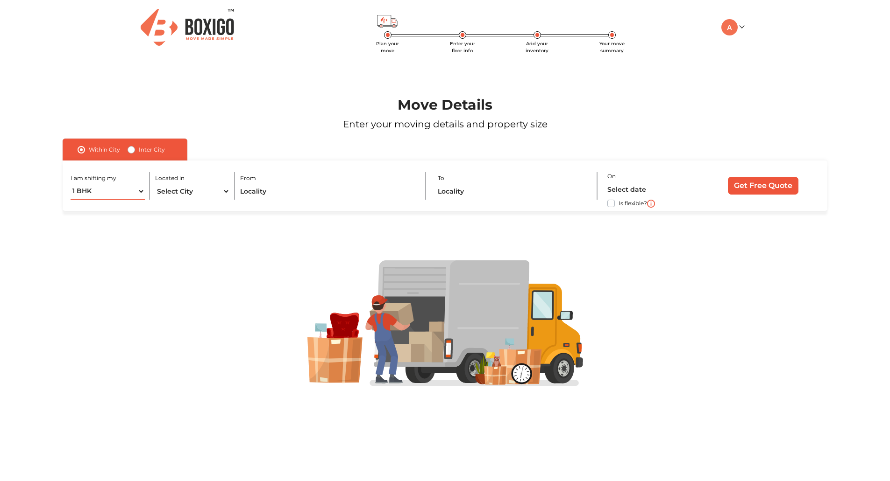
click at [121, 185] on select "1 BHK 2 BHK 3 BHK 3 + BHK FEW ITEMS" at bounding box center [108, 192] width 75 height 16
select select "FEW ITEMS"
click at [71, 184] on select "1 BHK 2 BHK 3 BHK 3 + BHK FEW ITEMS" at bounding box center [108, 192] width 75 height 16
click at [191, 190] on select "Select City [GEOGRAPHIC_DATA] [GEOGRAPHIC_DATA] [GEOGRAPHIC_DATA] [GEOGRAPHIC_D…" at bounding box center [192, 192] width 75 height 16
click at [139, 150] on label "Inter City" at bounding box center [152, 149] width 26 height 11
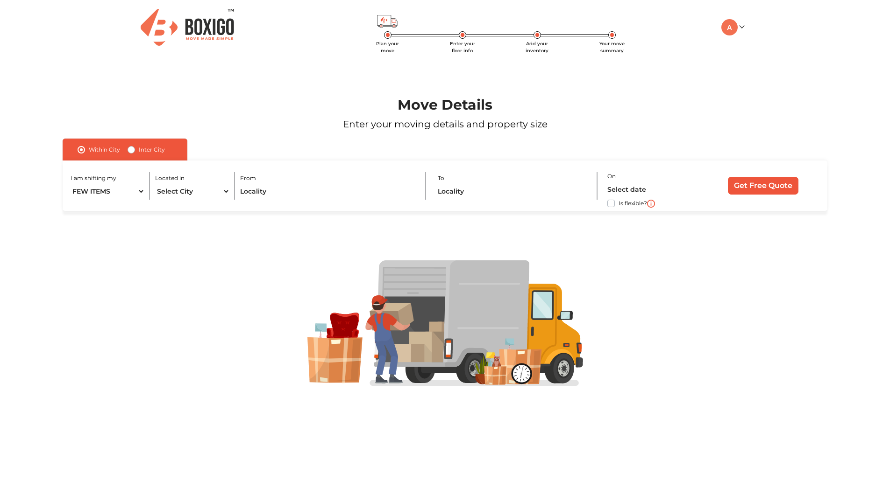
click at [130, 150] on input "Inter City" at bounding box center [130, 148] width 7 height 9
radio input "true"
click at [92, 196] on select "1 BHK 2 BHK 3 BHK 3 + BHK FEW ITEMS" at bounding box center [118, 192] width 94 height 16
select select "FEW ITEMS"
click at [71, 184] on select "1 BHK 2 BHK 3 BHK 3 + BHK FEW ITEMS" at bounding box center [118, 192] width 94 height 16
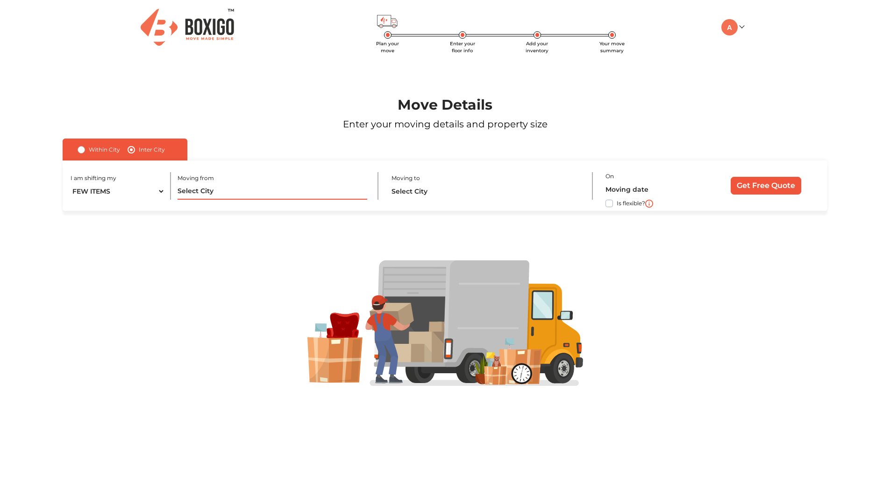
click at [212, 191] on input "text" at bounding box center [272, 192] width 190 height 16
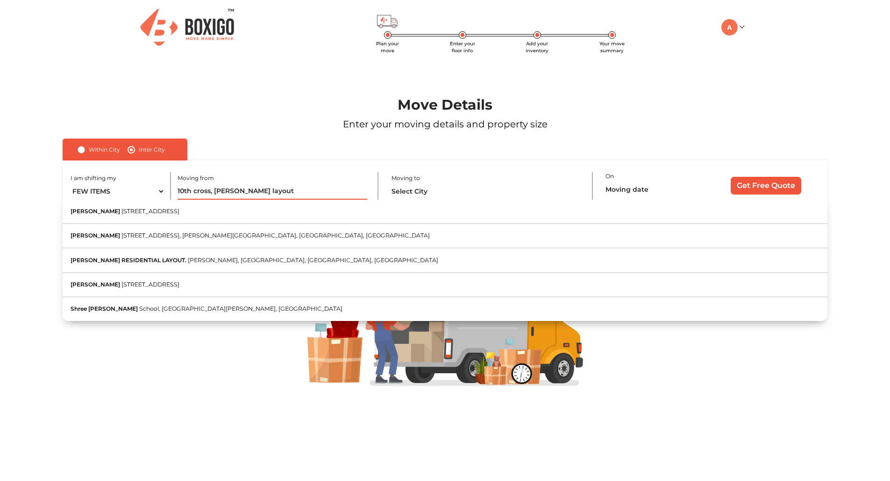
drag, startPoint x: 286, startPoint y: 192, endPoint x: 156, endPoint y: 196, distance: 129.9
click at [156, 196] on div "I am shifting my 1 BHK 2 BHK 3 BHK 3 + BHK FEW ITEMS Moving from 10th cross, [P…" at bounding box center [445, 186] width 764 height 51
paste input "XF3V+WPP [GEOGRAPHIC_DATA], [GEOGRAPHIC_DATA]"
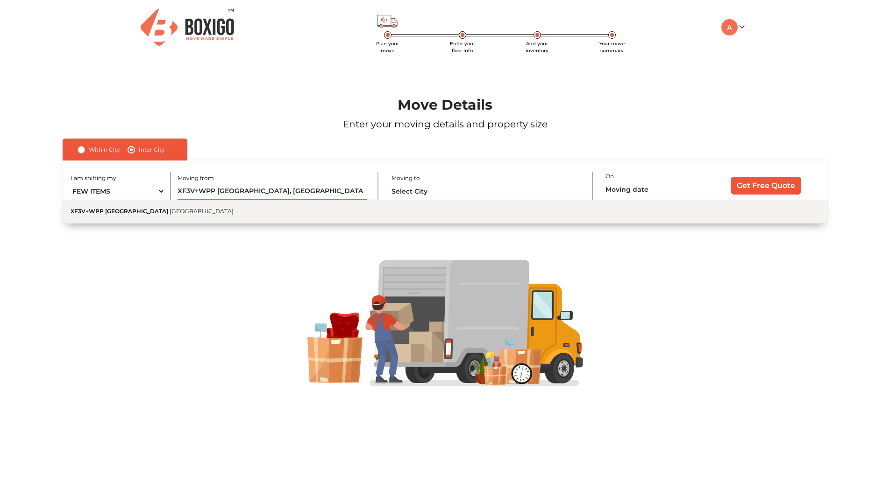
type input "XF3V+WPP [GEOGRAPHIC_DATA], [GEOGRAPHIC_DATA]"
click at [170, 208] on span "[GEOGRAPHIC_DATA]" at bounding box center [202, 211] width 64 height 7
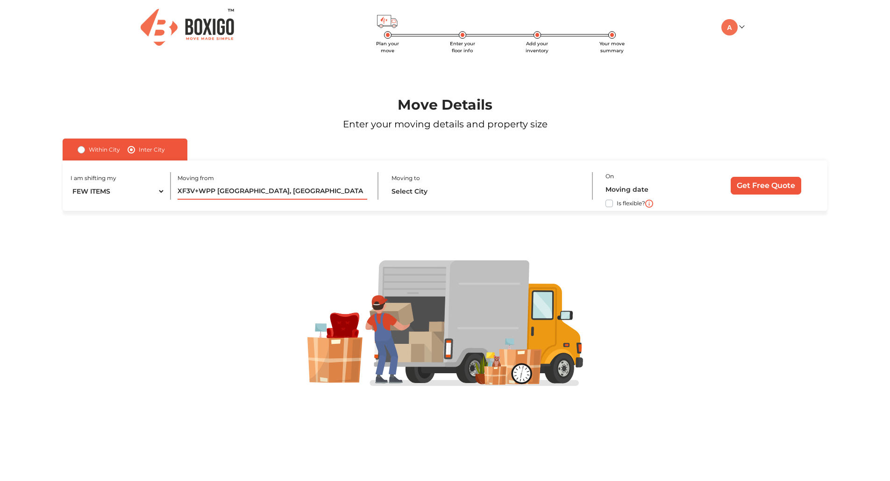
click at [296, 189] on input "XF3V+WPP [GEOGRAPHIC_DATA], [GEOGRAPHIC_DATA]" at bounding box center [272, 192] width 190 height 16
drag, startPoint x: 296, startPoint y: 189, endPoint x: 151, endPoint y: 186, distance: 144.8
click at [151, 186] on div "I am shifting my 1 BHK 2 BHK 3 BHK 3 + BHK FEW ITEMS Moving from XF3V+WPP [GEOG…" at bounding box center [445, 186] width 764 height 51
click at [220, 193] on input "text" at bounding box center [272, 192] width 190 height 16
paste input "[STREET_ADDRESS][PERSON_NAME]"
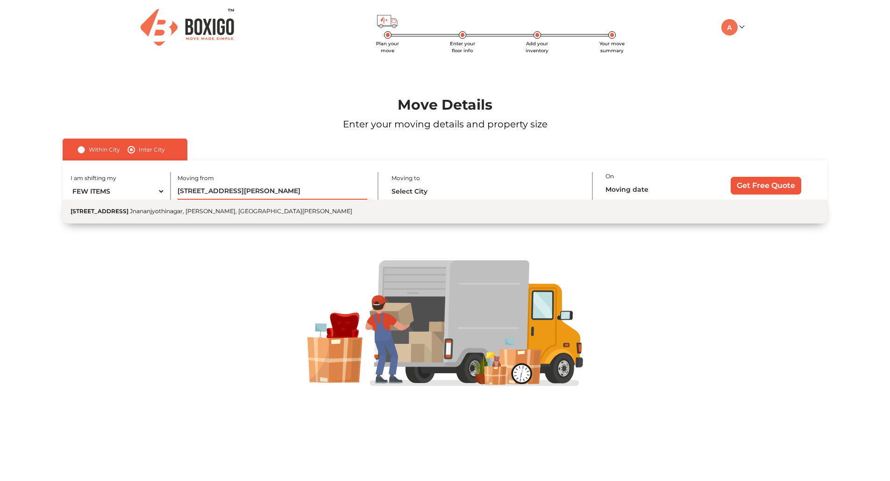
type input "[STREET_ADDRESS][PERSON_NAME]"
click at [237, 213] on span "Jnananjyothinagar, [PERSON_NAME], [GEOGRAPHIC_DATA][PERSON_NAME]" at bounding box center [241, 211] width 222 height 7
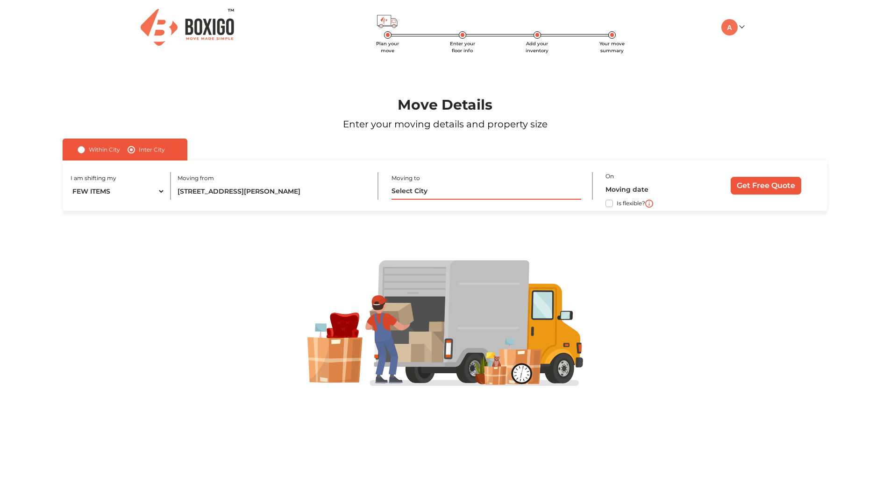
click at [427, 192] on input "text" at bounding box center [486, 192] width 190 height 16
click at [733, 25] on img at bounding box center [729, 27] width 16 height 16
click at [750, 48] on link "My Moves" at bounding box center [758, 40] width 75 height 17
click at [418, 197] on input "text" at bounding box center [486, 192] width 190 height 16
click at [735, 33] on img at bounding box center [729, 27] width 16 height 16
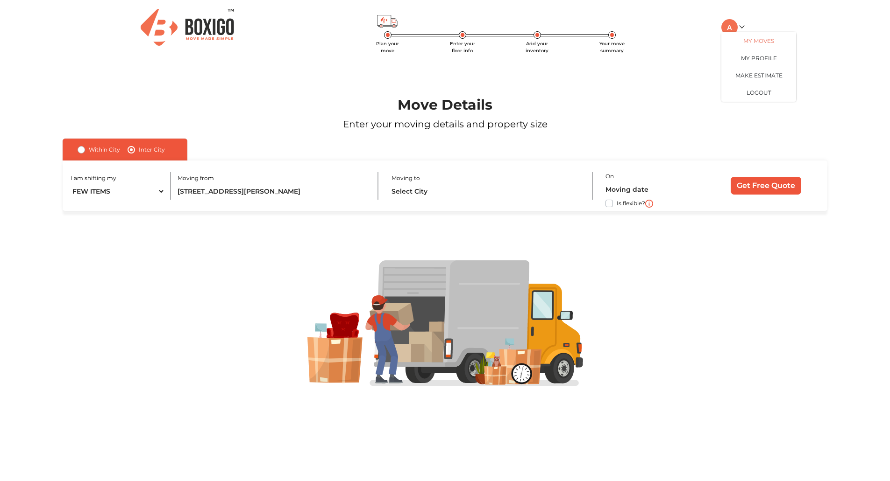
click at [743, 40] on link "My Moves" at bounding box center [758, 40] width 75 height 17
